Goal: Information Seeking & Learning: Learn about a topic

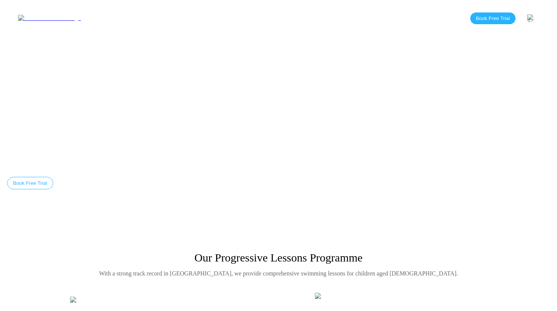
click at [225, 16] on link "Blog" at bounding box center [238, 18] width 27 height 6
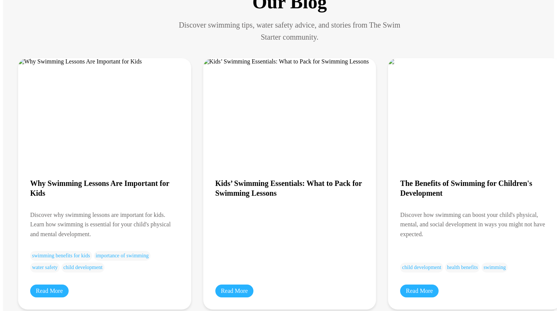
scroll to position [66, 0]
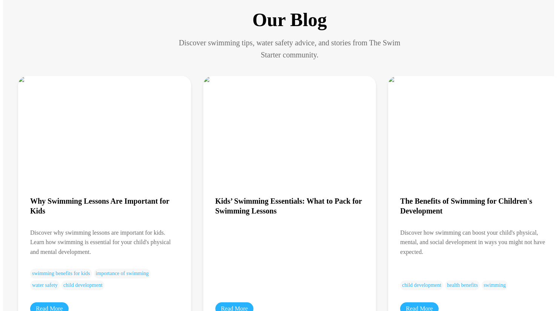
scroll to position [51, 0]
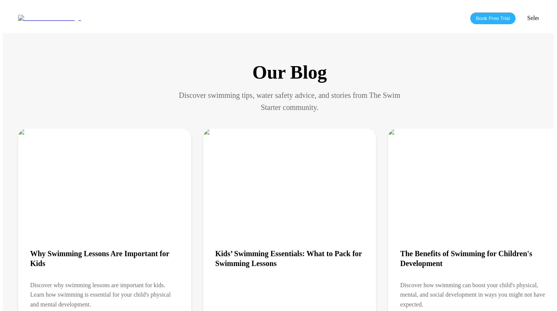
scroll to position [51, 0]
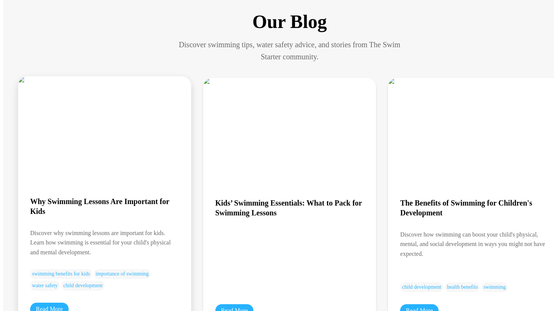
click at [87, 83] on img at bounding box center [80, 79] width 124 height 7
click at [50, 302] on link "Read More" at bounding box center [49, 308] width 38 height 13
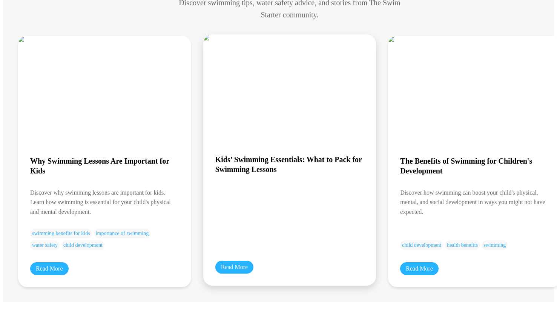
scroll to position [111, 0]
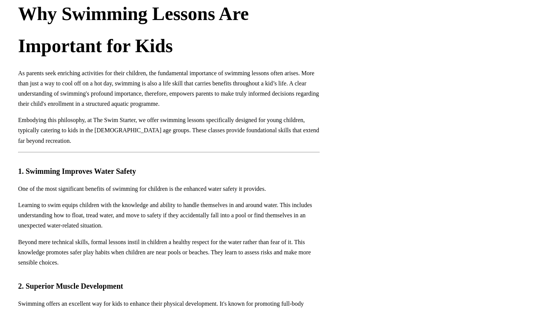
scroll to position [407, 0]
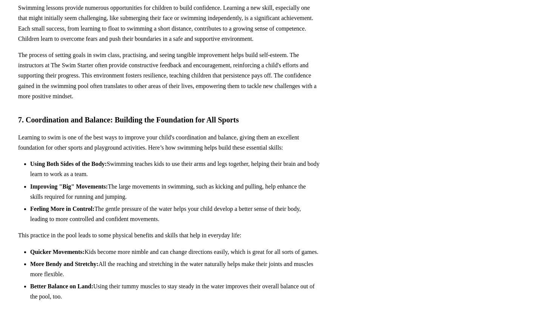
scroll to position [111, 0]
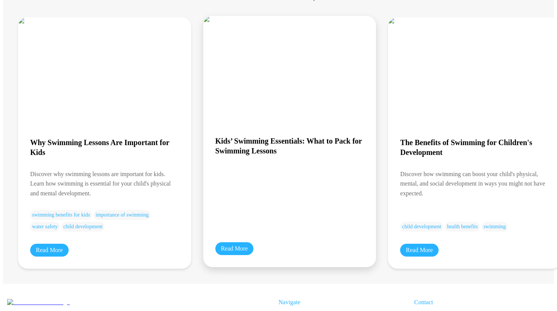
click at [297, 23] on img at bounding box center [286, 19] width 166 height 7
click at [271, 136] on h3 "Kids’ Swimming Essentials: What to Pack for Swimming Lessons" at bounding box center [289, 146] width 149 height 20
click at [226, 242] on link "Read More" at bounding box center [234, 248] width 38 height 13
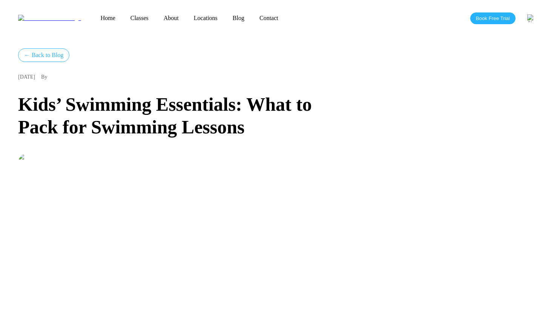
drag, startPoint x: 60, startPoint y: 74, endPoint x: 80, endPoint y: 74, distance: 19.6
click at [80, 74] on div "5/1/2025 By" at bounding box center [169, 77] width 302 height 6
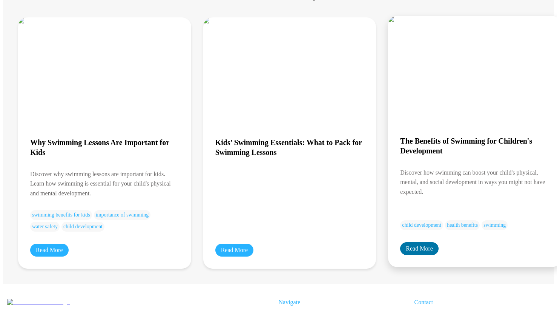
click at [402, 242] on link "Read More" at bounding box center [419, 248] width 38 height 13
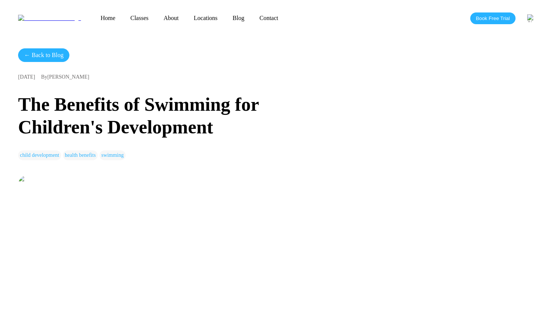
click at [55, 48] on link "← Back to Blog" at bounding box center [43, 55] width 51 height 14
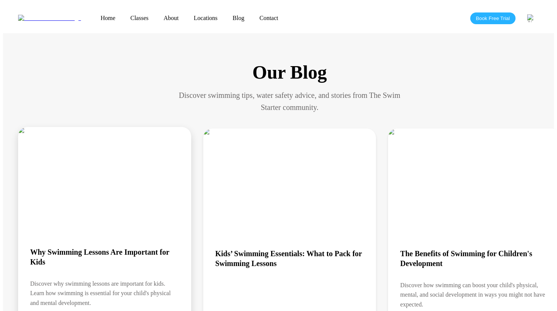
click at [67, 247] on h3 "Why Swimming Lessons Are Important for Kids" at bounding box center [104, 257] width 149 height 20
click at [87, 134] on img at bounding box center [80, 130] width 124 height 7
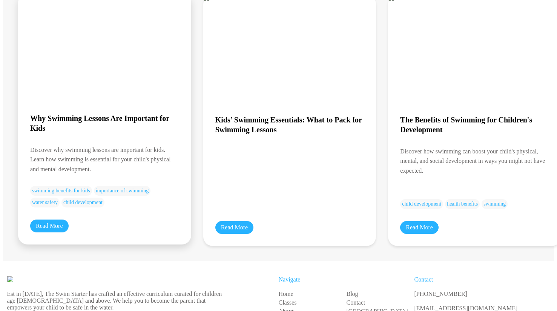
scroll to position [158, 0]
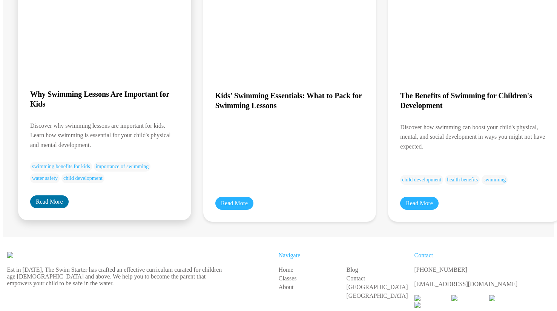
click at [57, 195] on link "Read More" at bounding box center [49, 201] width 38 height 13
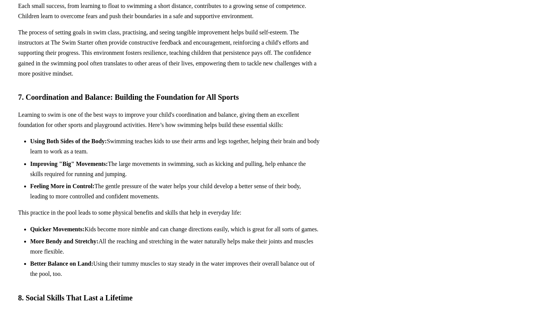
scroll to position [1237, 0]
